Goal: Task Accomplishment & Management: Use online tool/utility

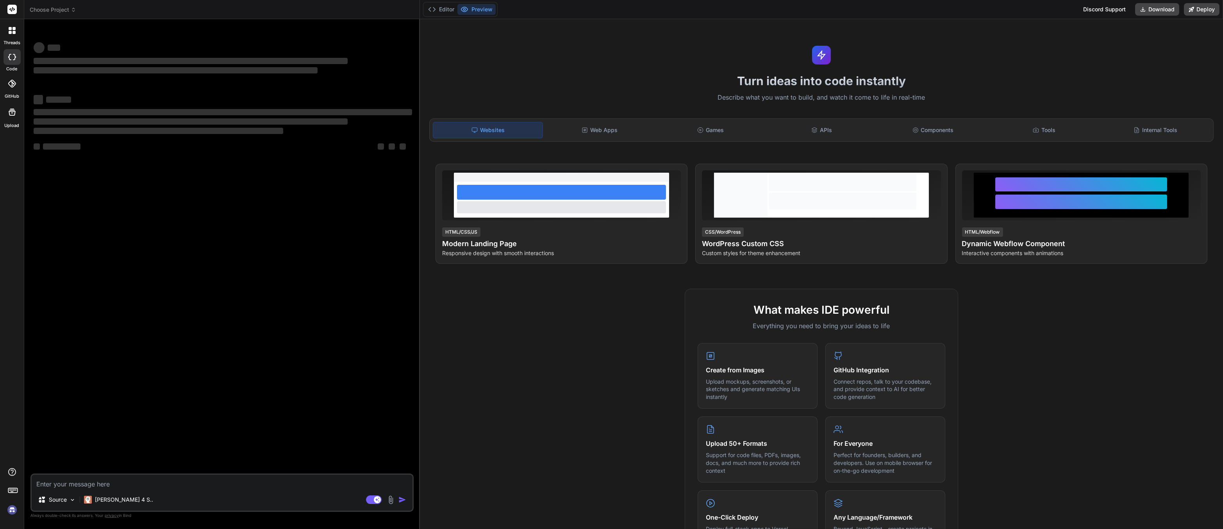
type textarea "x"
click at [16, 30] on div at bounding box center [12, 30] width 16 height 16
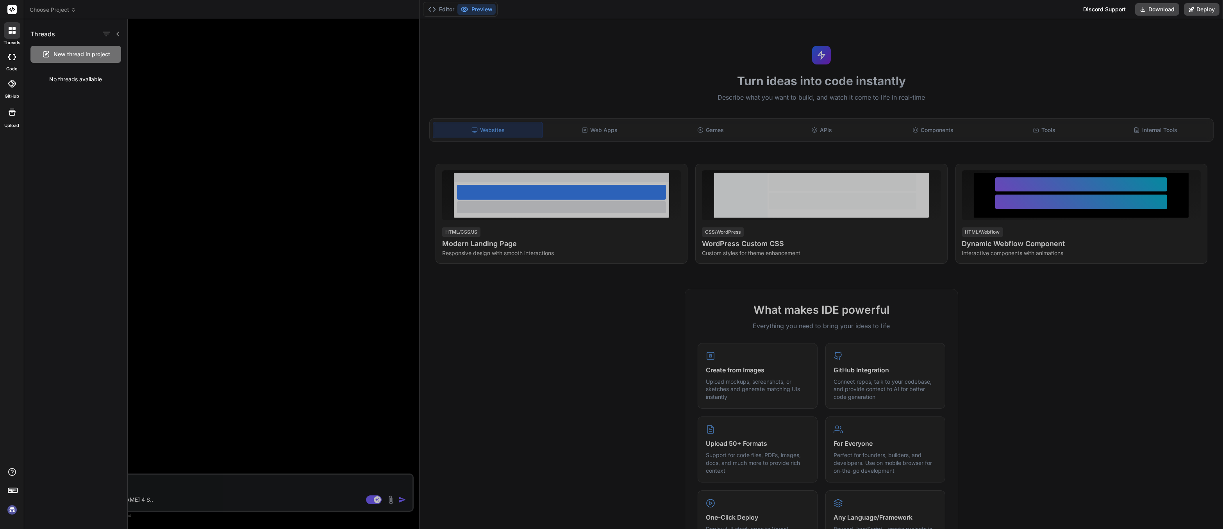
click at [1044, 348] on div at bounding box center [675, 274] width 1095 height 510
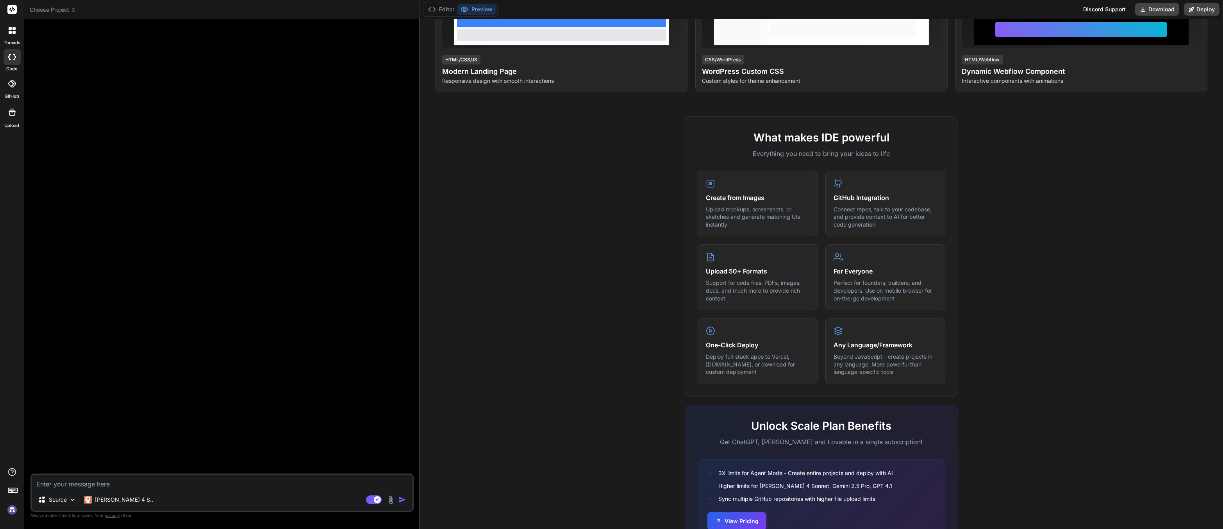
scroll to position [216, 0]
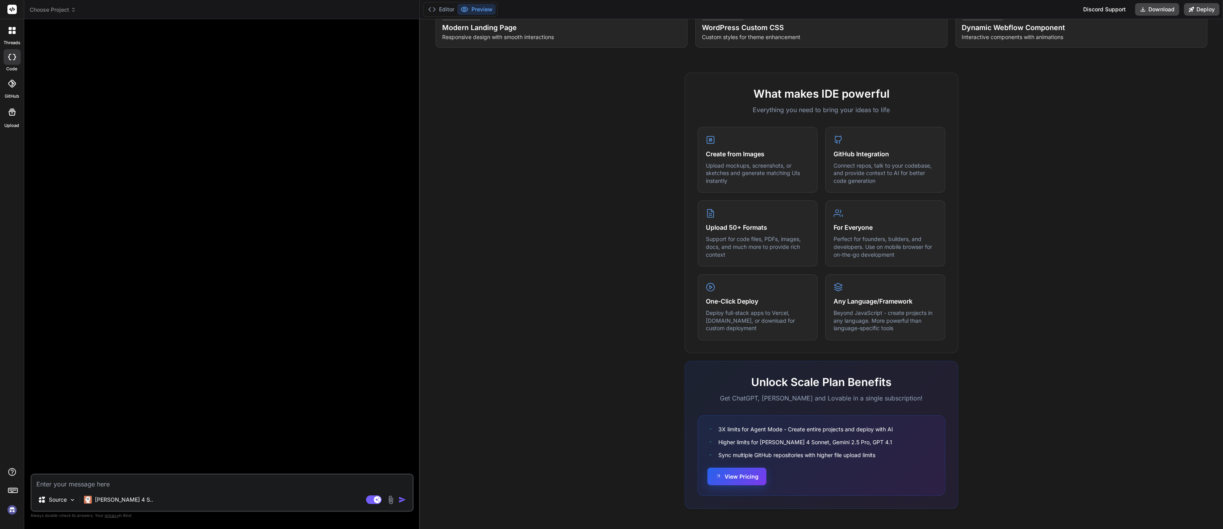
click at [728, 469] on button "View Pricing" at bounding box center [736, 476] width 59 height 18
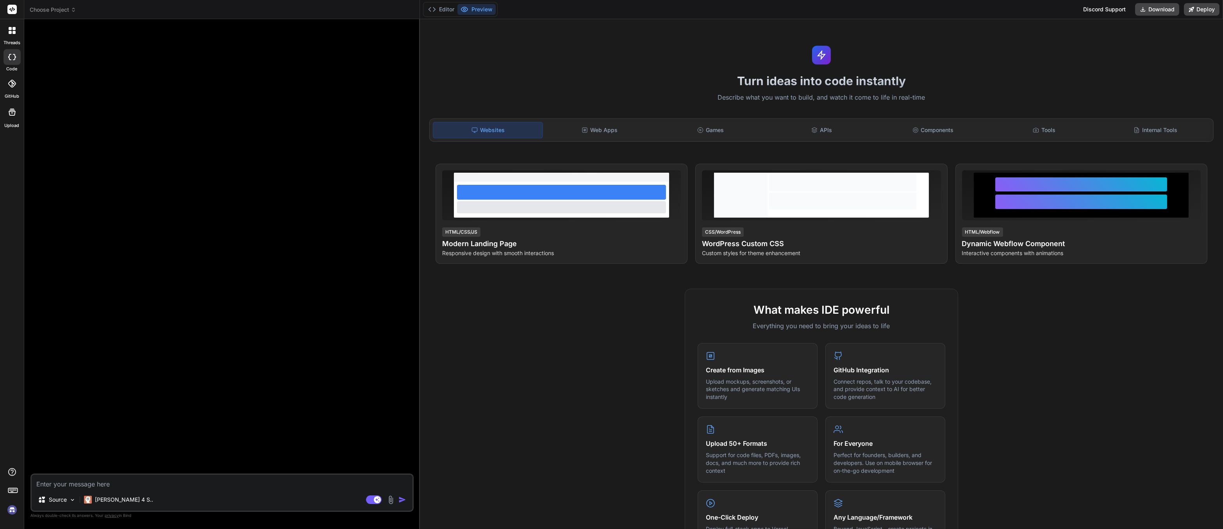
type textarea "x"
